Goal: Transaction & Acquisition: Purchase product/service

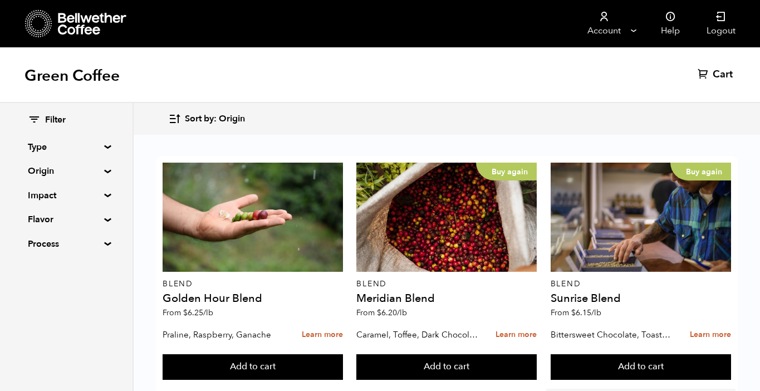
scroll to position [462, 0]
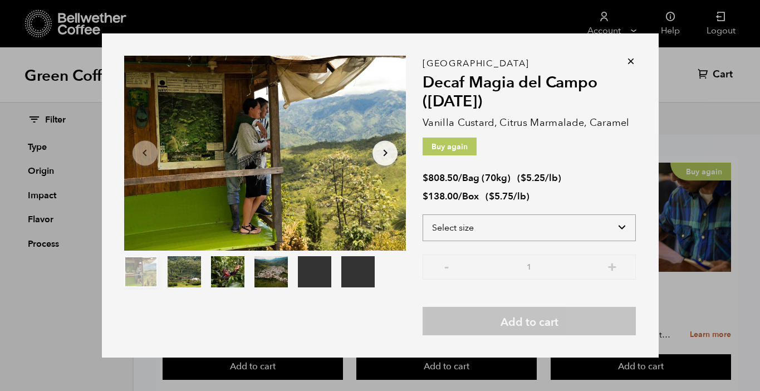
click at [616, 225] on select "Select size Bag (70kg) (154 lbs) Box (24 lbs)" at bounding box center [528, 227] width 213 height 27
select select "bag"
click at [422, 214] on select "Select size Bag (70kg) (154 lbs) Box (24 lbs)" at bounding box center [528, 227] width 213 height 27
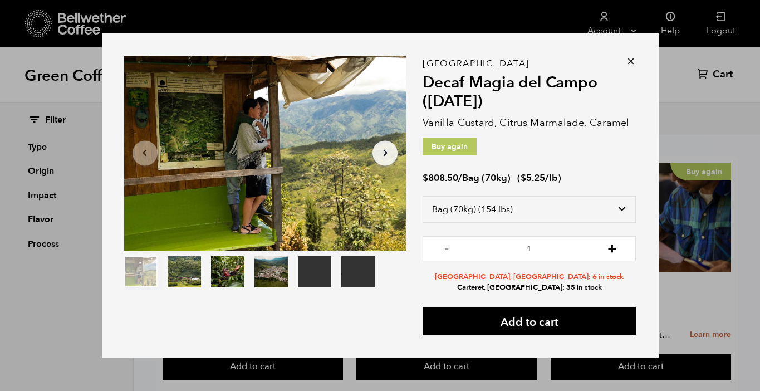
click at [614, 247] on button "+" at bounding box center [612, 247] width 14 height 11
click at [445, 250] on button "-" at bounding box center [446, 247] width 14 height 11
type input "1"
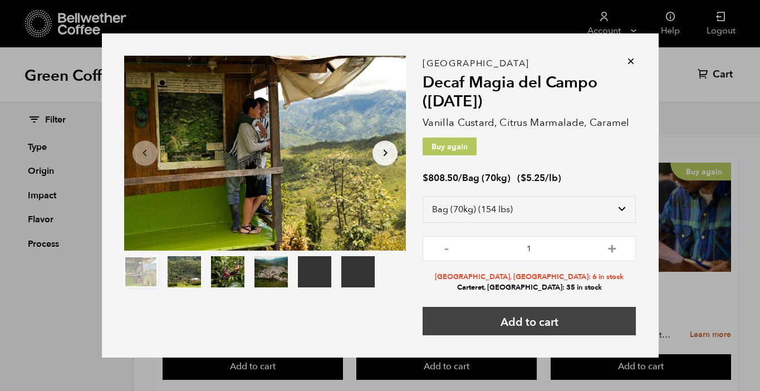
click at [547, 324] on button "Add to cart" at bounding box center [528, 321] width 213 height 28
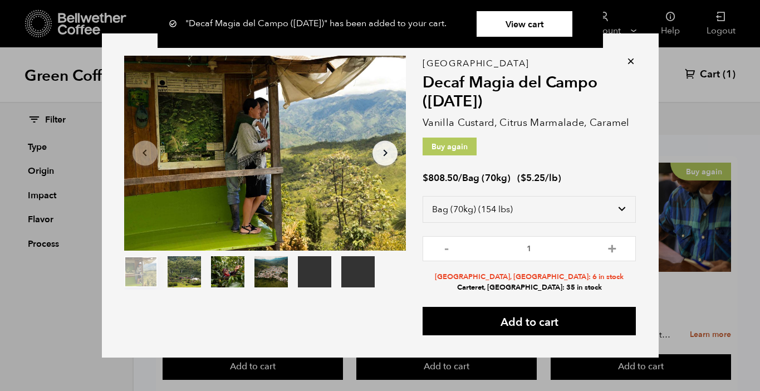
click at [629, 62] on icon at bounding box center [630, 61] width 11 height 11
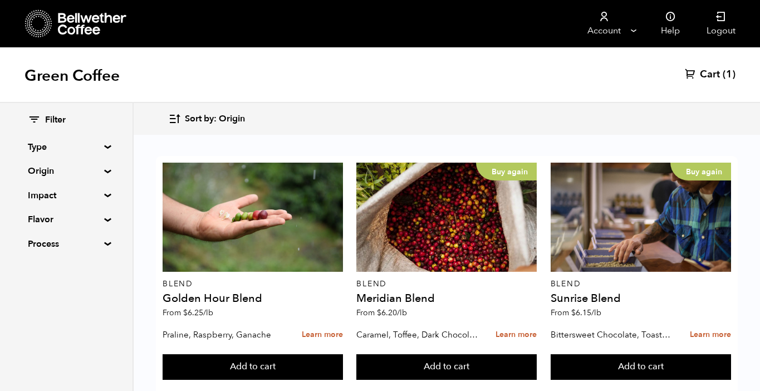
scroll to position [282, 0]
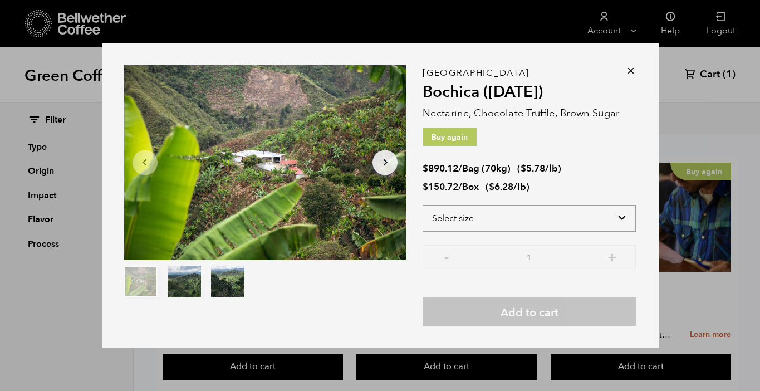
click at [619, 215] on select "Select size Bag (70kg) (154 lbs) Box (24 lbs)" at bounding box center [528, 218] width 213 height 27
select select "bag"
click at [422, 205] on select "Select size Bag (70kg) (154 lbs) Box (24 lbs)" at bounding box center [528, 218] width 213 height 27
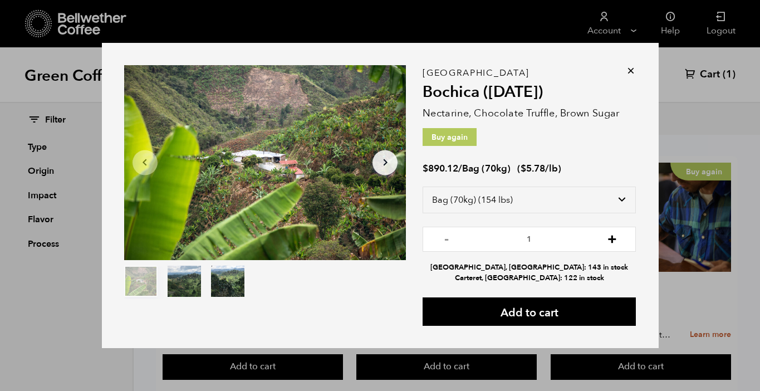
click at [610, 240] on button "+" at bounding box center [612, 237] width 14 height 11
type input "3"
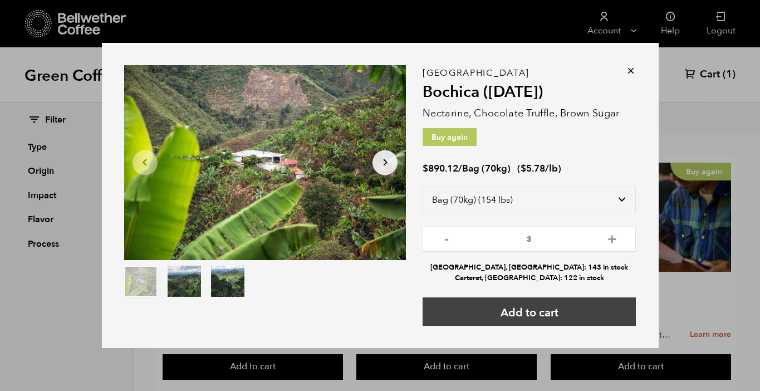
click at [577, 315] on button "Add to cart" at bounding box center [528, 311] width 213 height 28
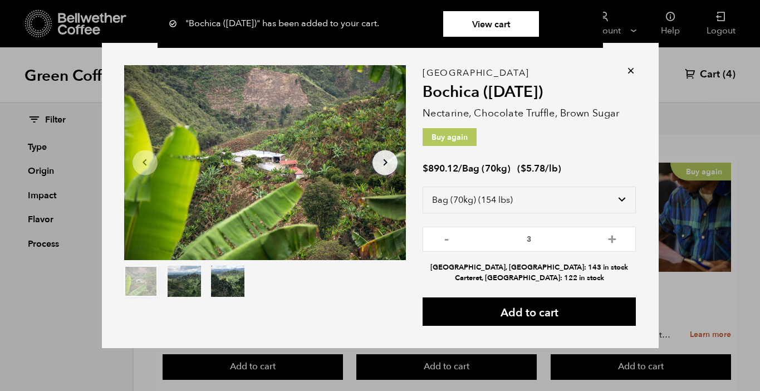
click at [628, 67] on icon at bounding box center [630, 70] width 11 height 11
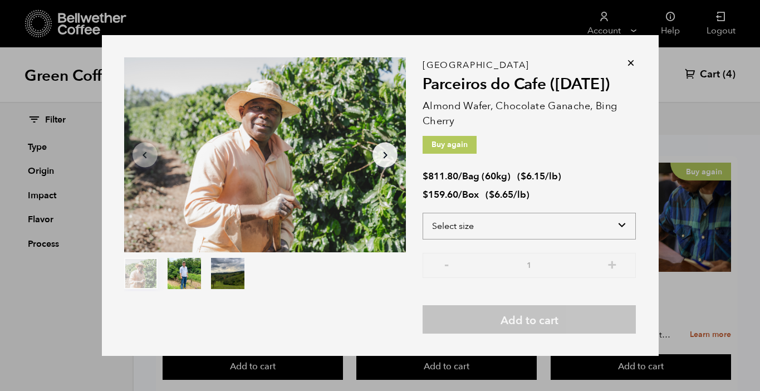
click at [600, 229] on select "Select size Bag (60kg) (132 lbs) Box (24 lbs)" at bounding box center [528, 226] width 213 height 27
select select "bag-3"
click at [422, 213] on select "Select size Bag (60kg) (132 lbs) Box (24 lbs)" at bounding box center [528, 226] width 213 height 27
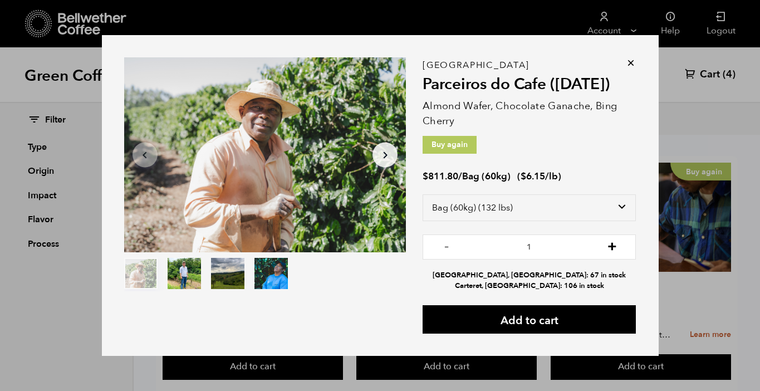
click at [608, 244] on button "+" at bounding box center [612, 245] width 14 height 11
type input "4"
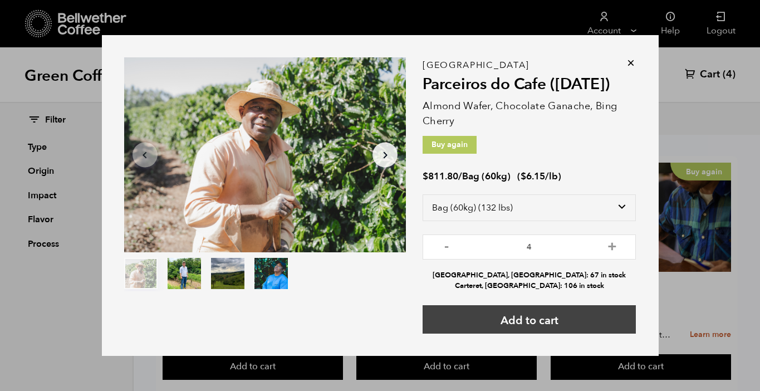
click at [583, 327] on button "Add to cart" at bounding box center [528, 319] width 213 height 28
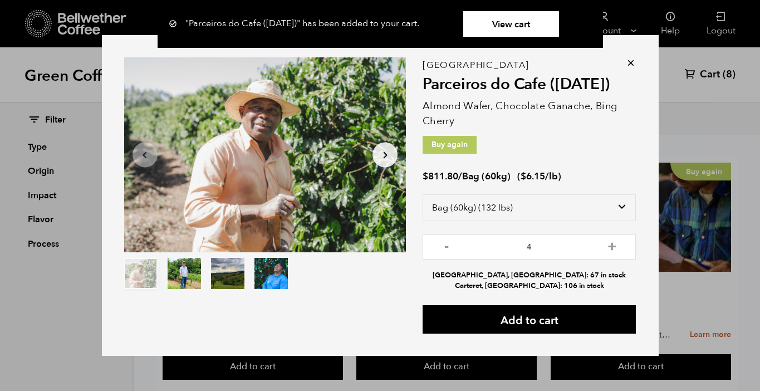
click at [629, 62] on icon at bounding box center [630, 62] width 11 height 11
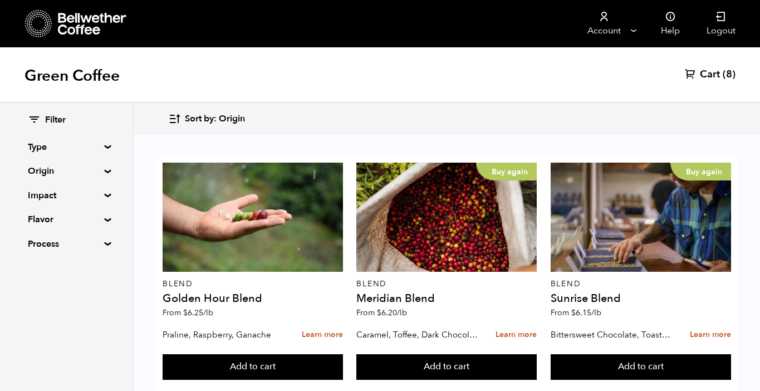
scroll to position [545, 0]
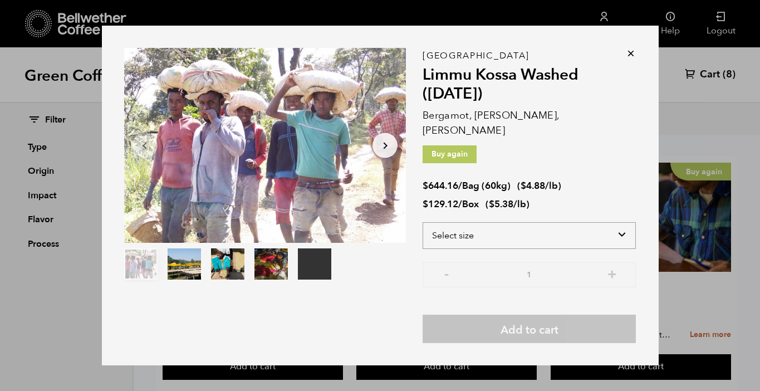
click at [614, 223] on select "Select size Bag (60kg) (132 lbs) Box (24 lbs)" at bounding box center [528, 235] width 213 height 27
select select "bag-3"
click at [422, 222] on select "Select size Bag (60kg) (132 lbs) Box (24 lbs)" at bounding box center [528, 235] width 213 height 27
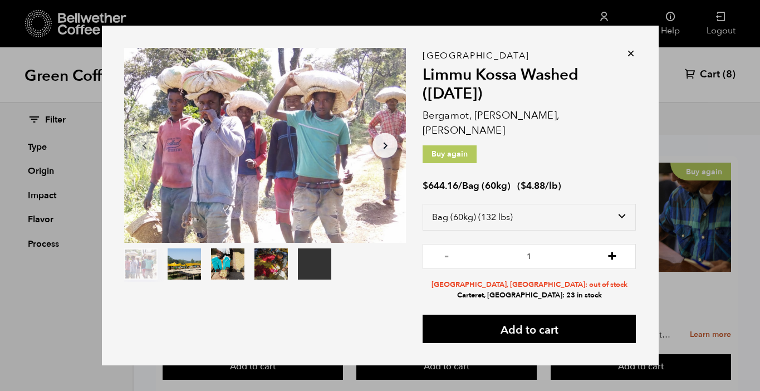
click at [611, 251] on button "+" at bounding box center [612, 254] width 14 height 11
type input "2"
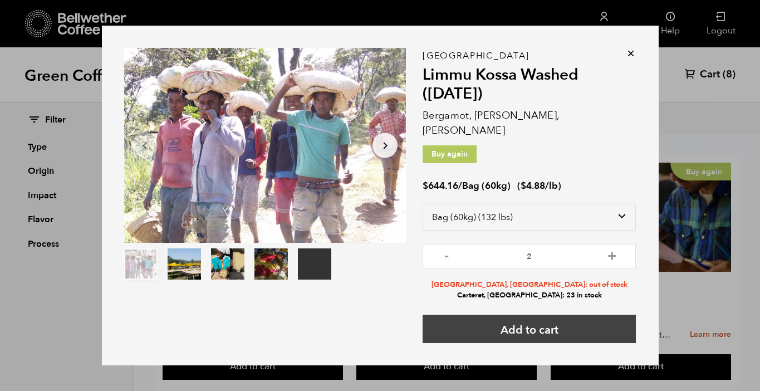
click at [590, 319] on button "Add to cart" at bounding box center [528, 328] width 213 height 28
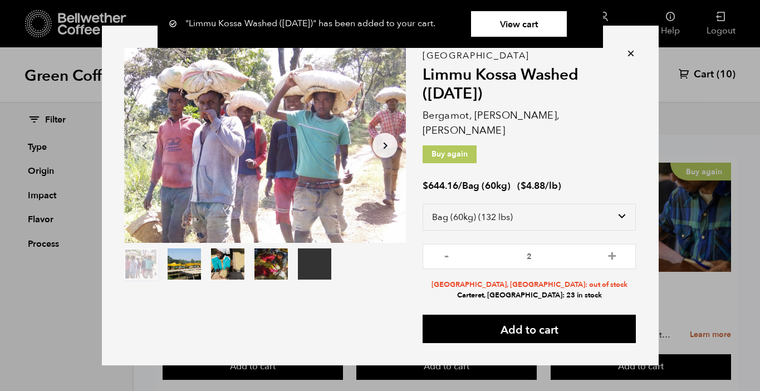
click at [629, 59] on icon at bounding box center [630, 53] width 11 height 11
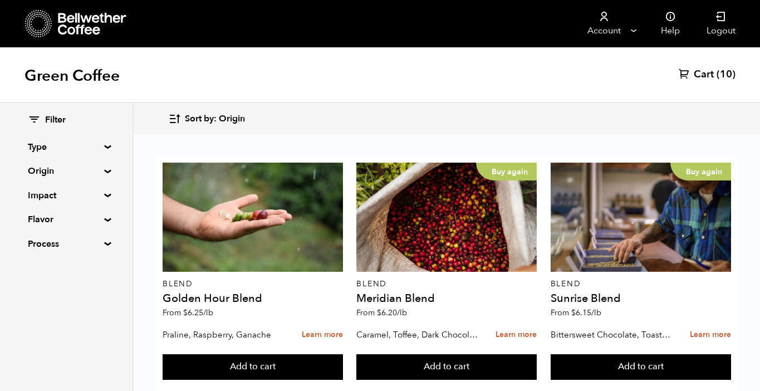
scroll to position [809, 0]
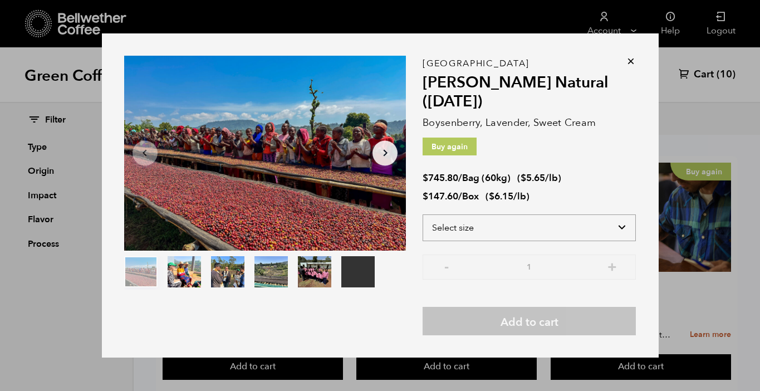
click at [578, 226] on select "Select size Bag (60kg) (132 lbs) Box (24 lbs)" at bounding box center [528, 227] width 213 height 27
select select "bag-3"
click at [422, 214] on select "Select size Bag (60kg) (132 lbs) Box (24 lbs)" at bounding box center [528, 227] width 213 height 27
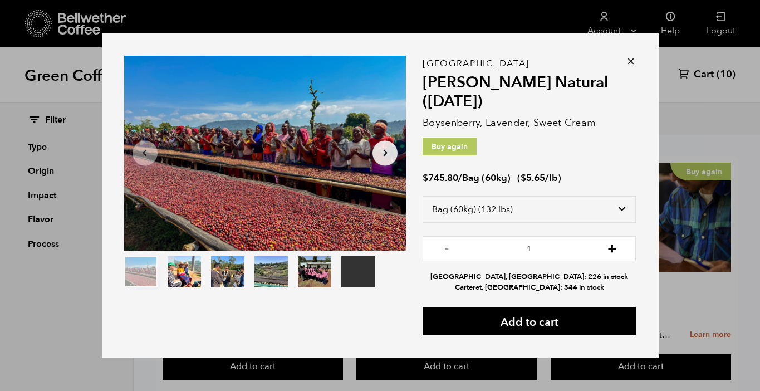
click at [608, 245] on button "+" at bounding box center [612, 247] width 14 height 11
type input "3"
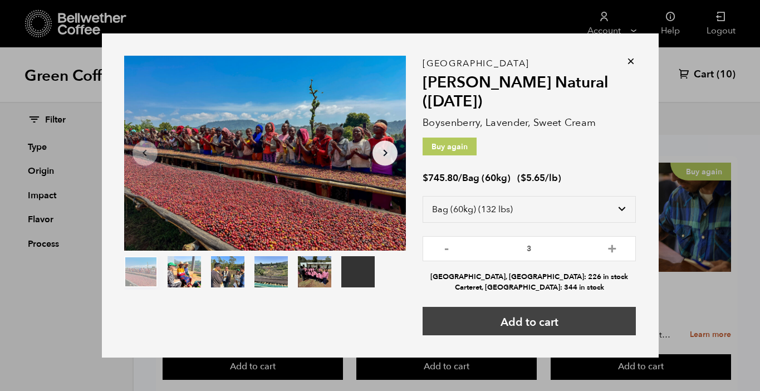
click at [575, 321] on button "Add to cart" at bounding box center [528, 321] width 213 height 28
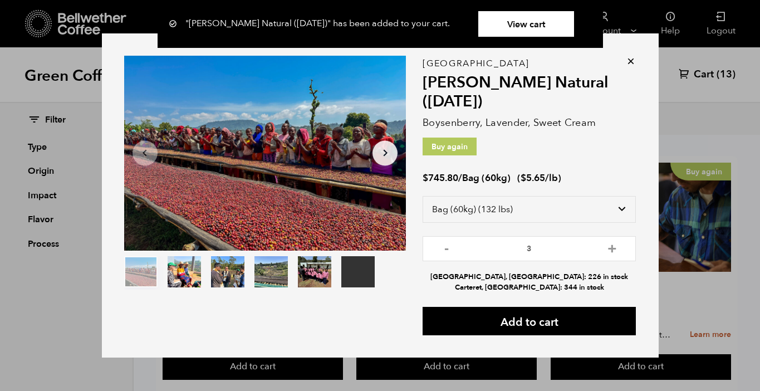
click at [632, 59] on icon at bounding box center [630, 61] width 11 height 11
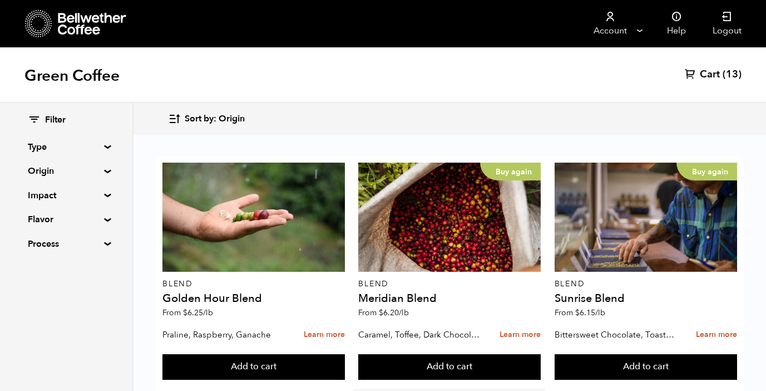
scroll to position [287, 0]
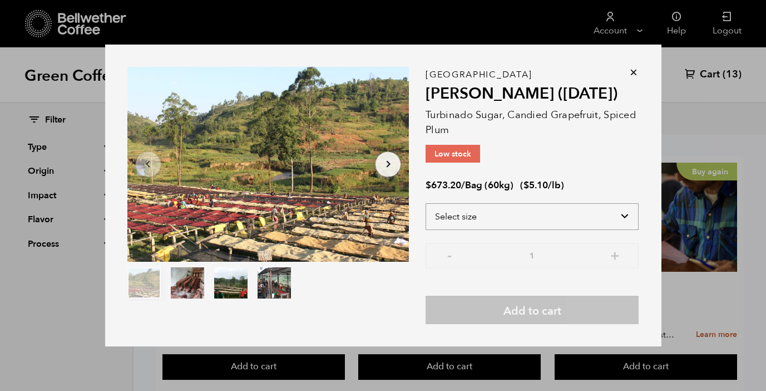
click at [623, 213] on select "Select size Bag (60kg) (132 lbs)" at bounding box center [532, 216] width 213 height 27
select select "bag-3"
click at [426, 203] on select "Select size Bag (60kg) (132 lbs)" at bounding box center [532, 216] width 213 height 27
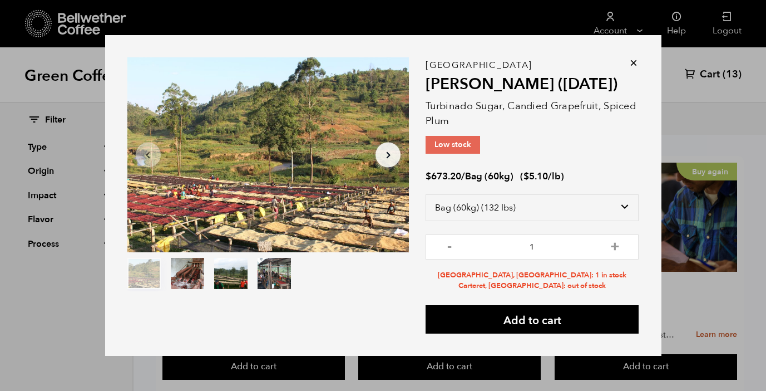
click at [632, 63] on icon at bounding box center [633, 62] width 11 height 11
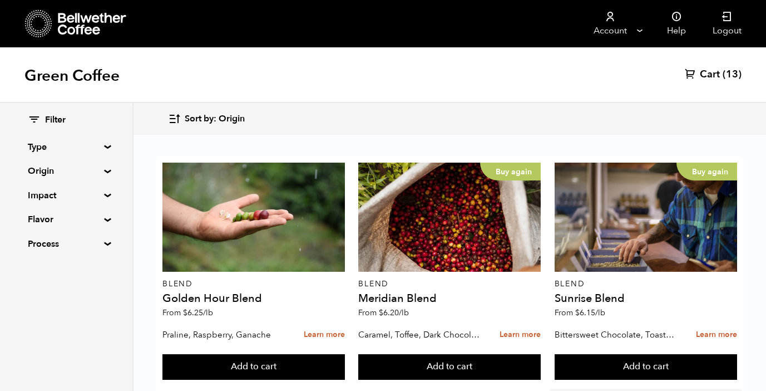
scroll to position [1175, 0]
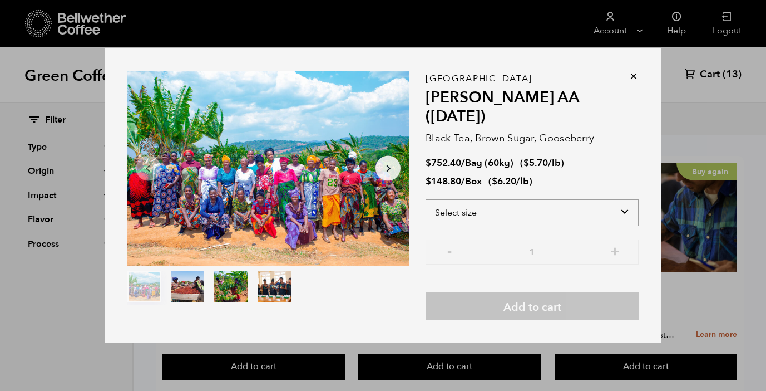
click at [616, 204] on select "Select size Bag (60kg) (132 lbs) Box (24 lbs)" at bounding box center [532, 212] width 213 height 27
select select "bag-3"
click at [426, 199] on select "Select size Bag (60kg) (132 lbs) Box (24 lbs)" at bounding box center [532, 212] width 213 height 27
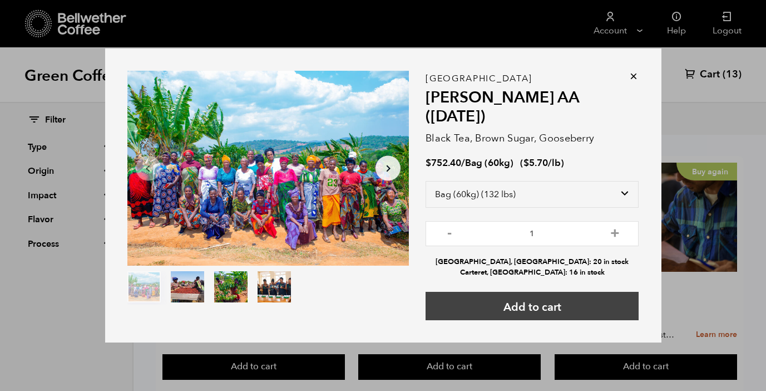
click at [577, 292] on button "Add to cart" at bounding box center [532, 306] width 213 height 28
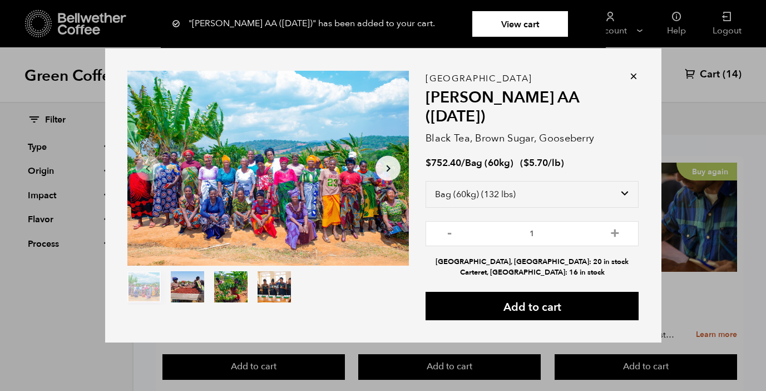
click at [633, 81] on icon at bounding box center [633, 76] width 11 height 11
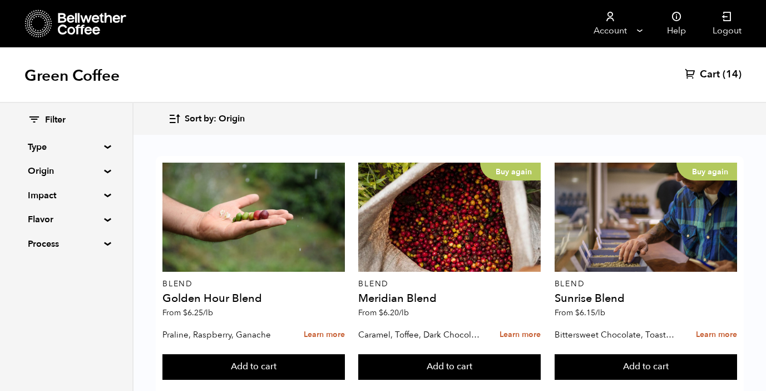
scroll to position [452, 0]
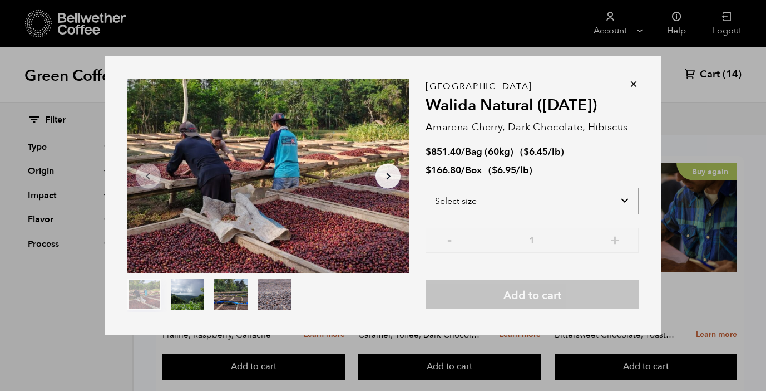
click at [622, 198] on select "Select size Bag (60kg) (132 lbs) Box (24 lbs)" at bounding box center [532, 201] width 213 height 27
select select "bag-3"
click at [426, 188] on select "Select size Bag (60kg) (132 lbs) Box (24 lbs)" at bounding box center [532, 201] width 213 height 27
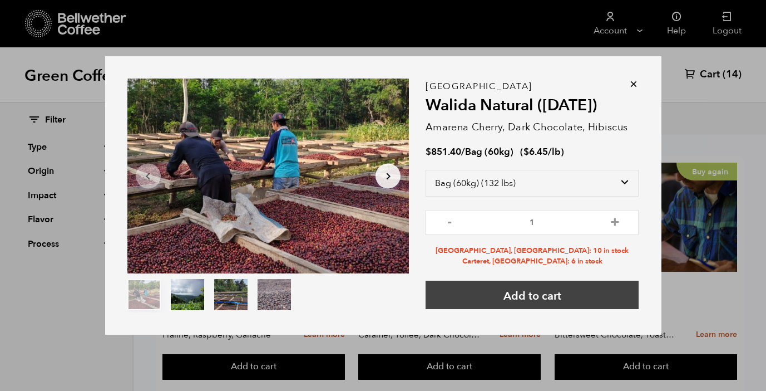
click at [585, 289] on button "Add to cart" at bounding box center [532, 294] width 213 height 28
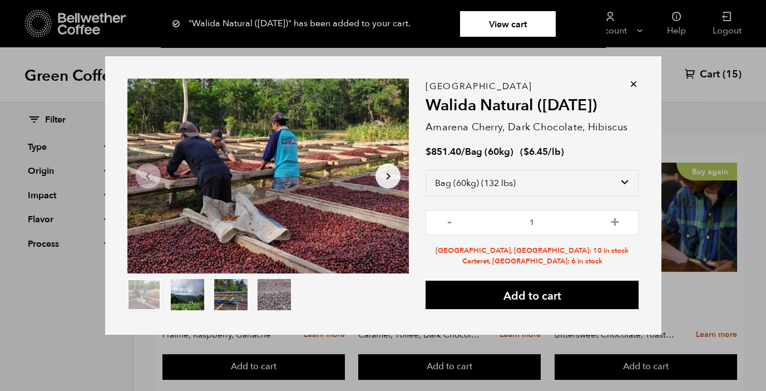
click at [630, 82] on icon at bounding box center [633, 83] width 11 height 11
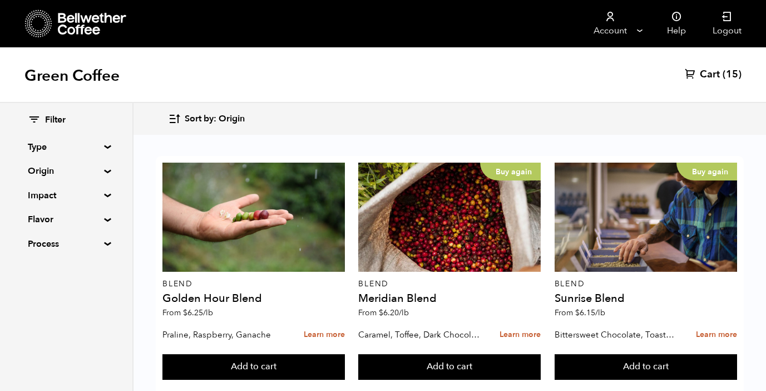
scroll to position [250, 0]
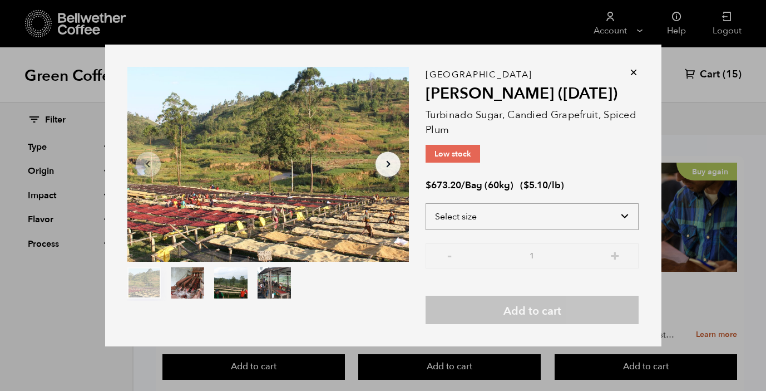
click at [550, 213] on select "Select size Bag (60kg) (132 lbs)" at bounding box center [532, 216] width 213 height 27
select select "bag-3"
click at [426, 203] on select "Select size Bag (60kg) (132 lbs)" at bounding box center [532, 216] width 213 height 27
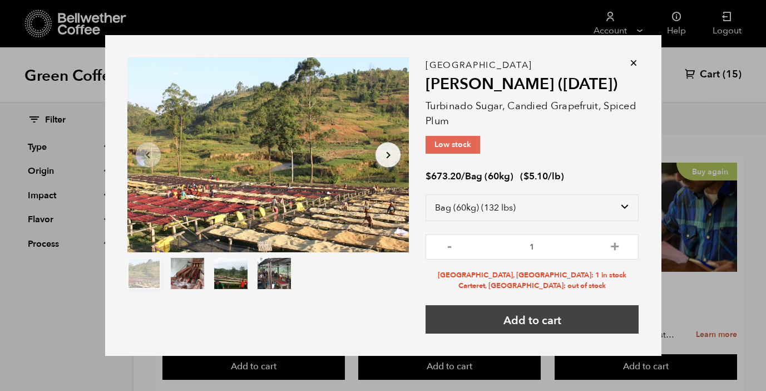
click at [558, 317] on button "Add to cart" at bounding box center [532, 319] width 213 height 28
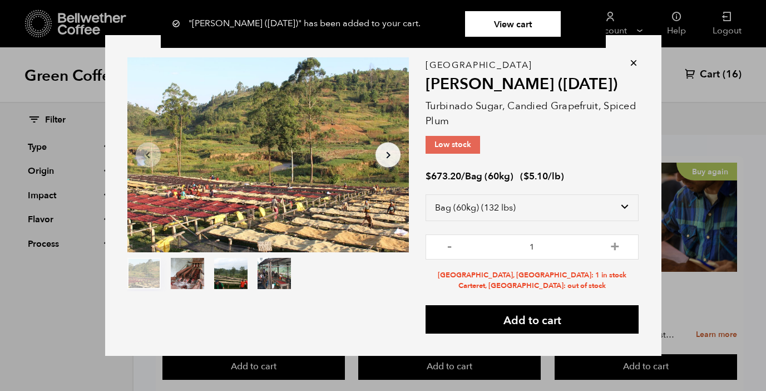
click at [523, 23] on link "View cart" at bounding box center [513, 24] width 96 height 26
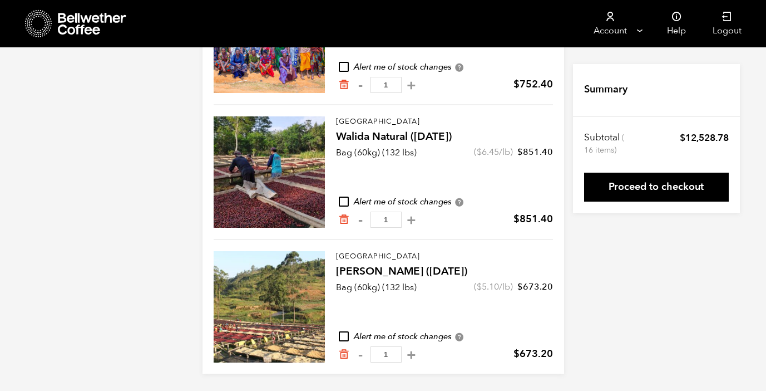
scroll to position [865, 0]
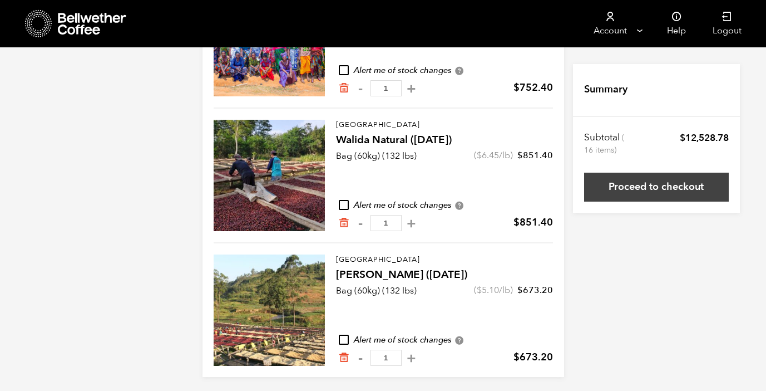
click at [664, 191] on link "Proceed to checkout" at bounding box center [656, 187] width 145 height 29
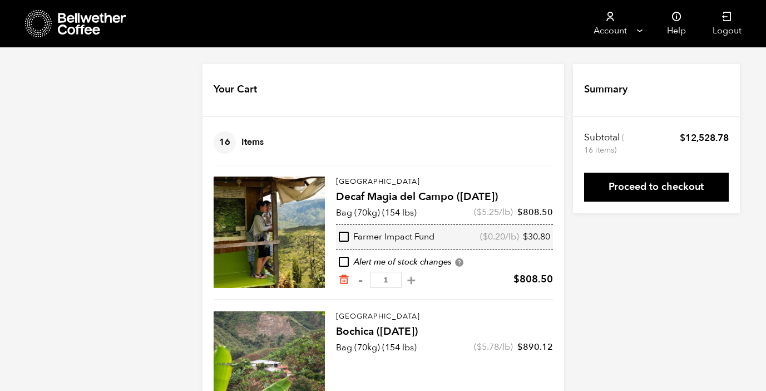
scroll to position [865, 0]
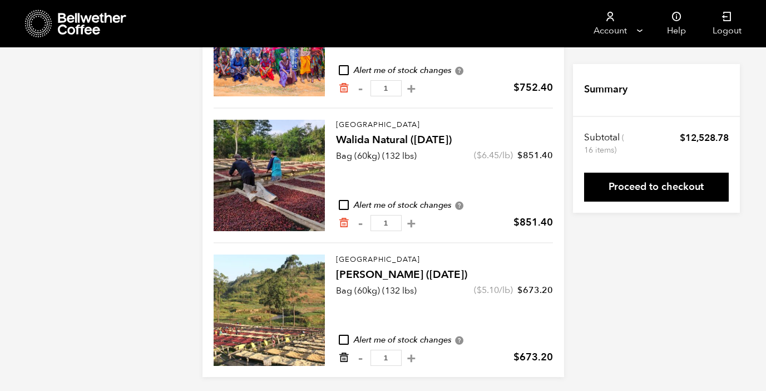
click at [343, 355] on icon "Remove from cart" at bounding box center [343, 357] width 11 height 11
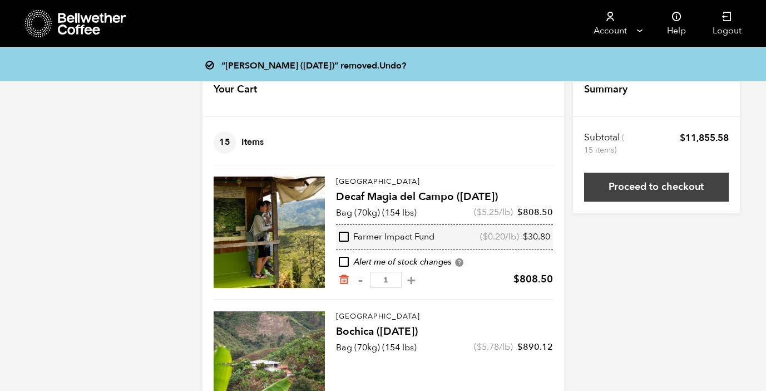
click at [643, 185] on link "Proceed to checkout" at bounding box center [656, 187] width 145 height 29
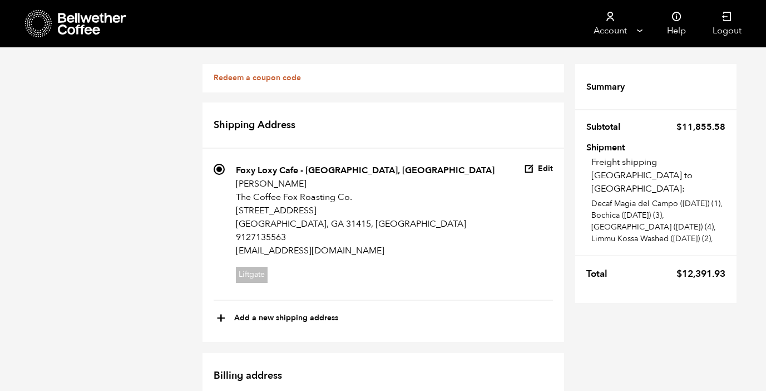
scroll to position [472, 0]
radio input "true"
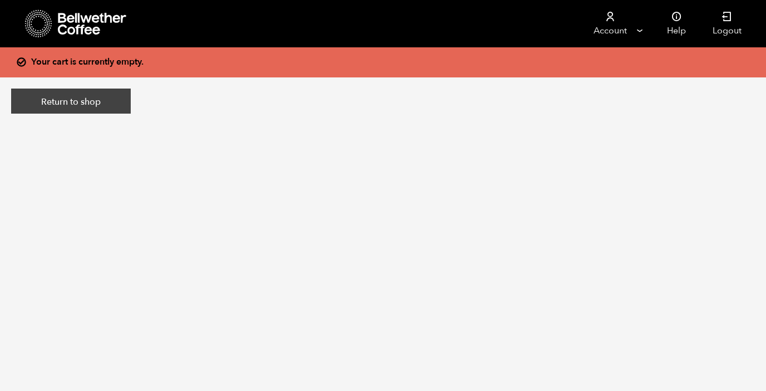
click at [89, 104] on link "Return to shop" at bounding box center [71, 101] width 120 height 26
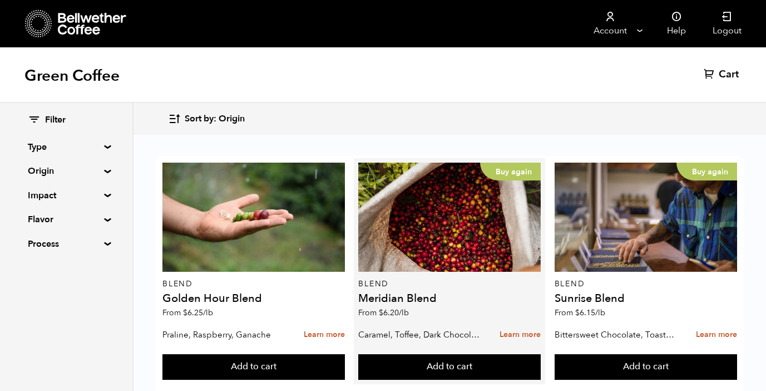
scroll to position [579, 0]
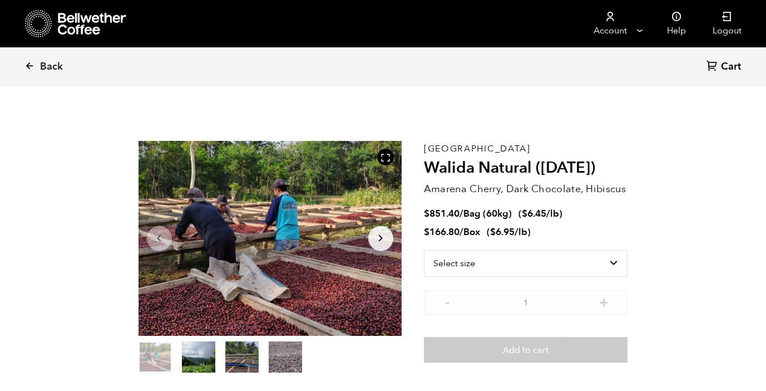
scroll to position [484, 476]
click at [51, 66] on span "Back" at bounding box center [51, 66] width 23 height 13
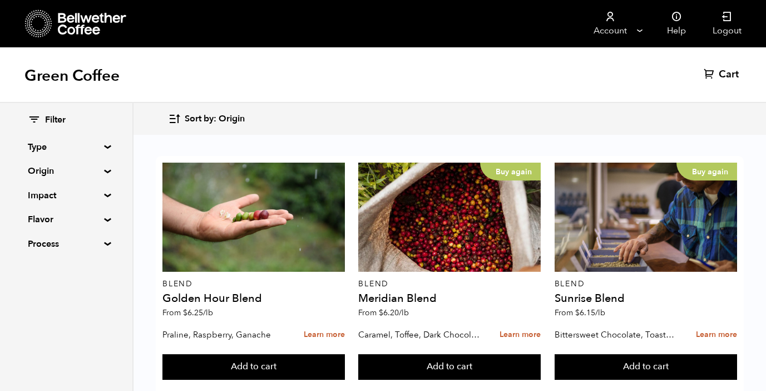
scroll to position [1175, 0]
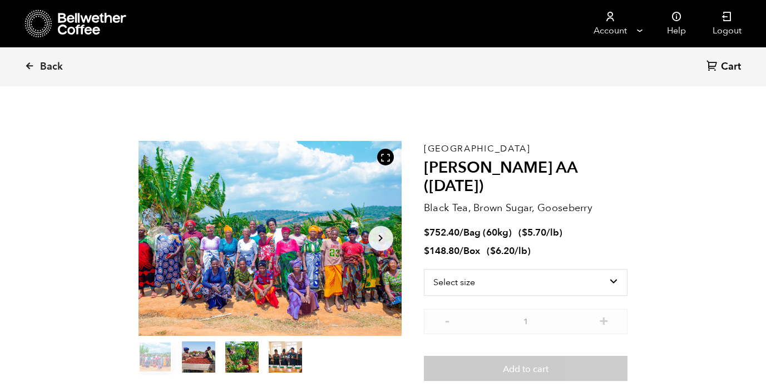
scroll to position [484, 476]
